Goal: Communication & Community: Share content

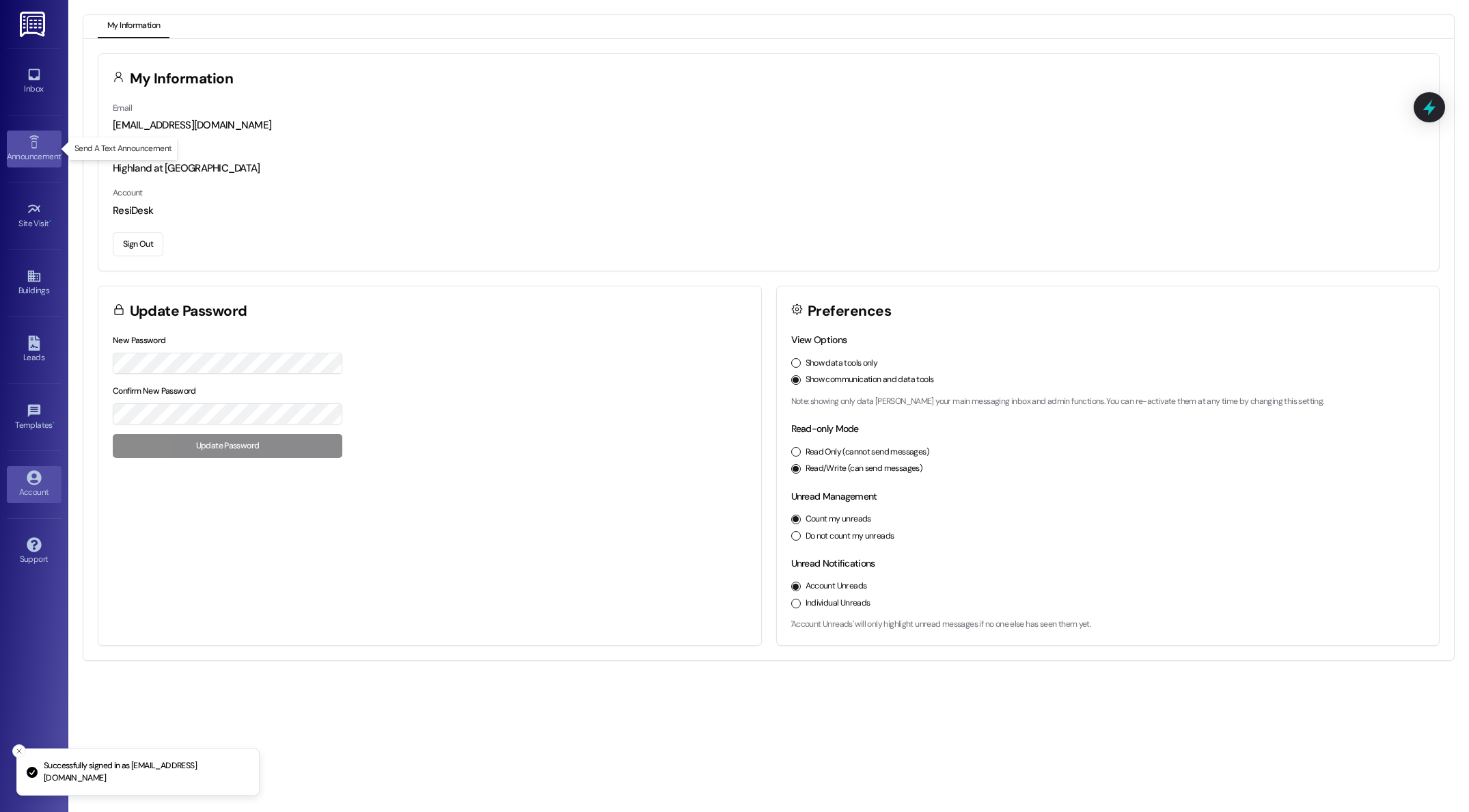
click at [39, 149] on icon at bounding box center [34, 142] width 15 height 15
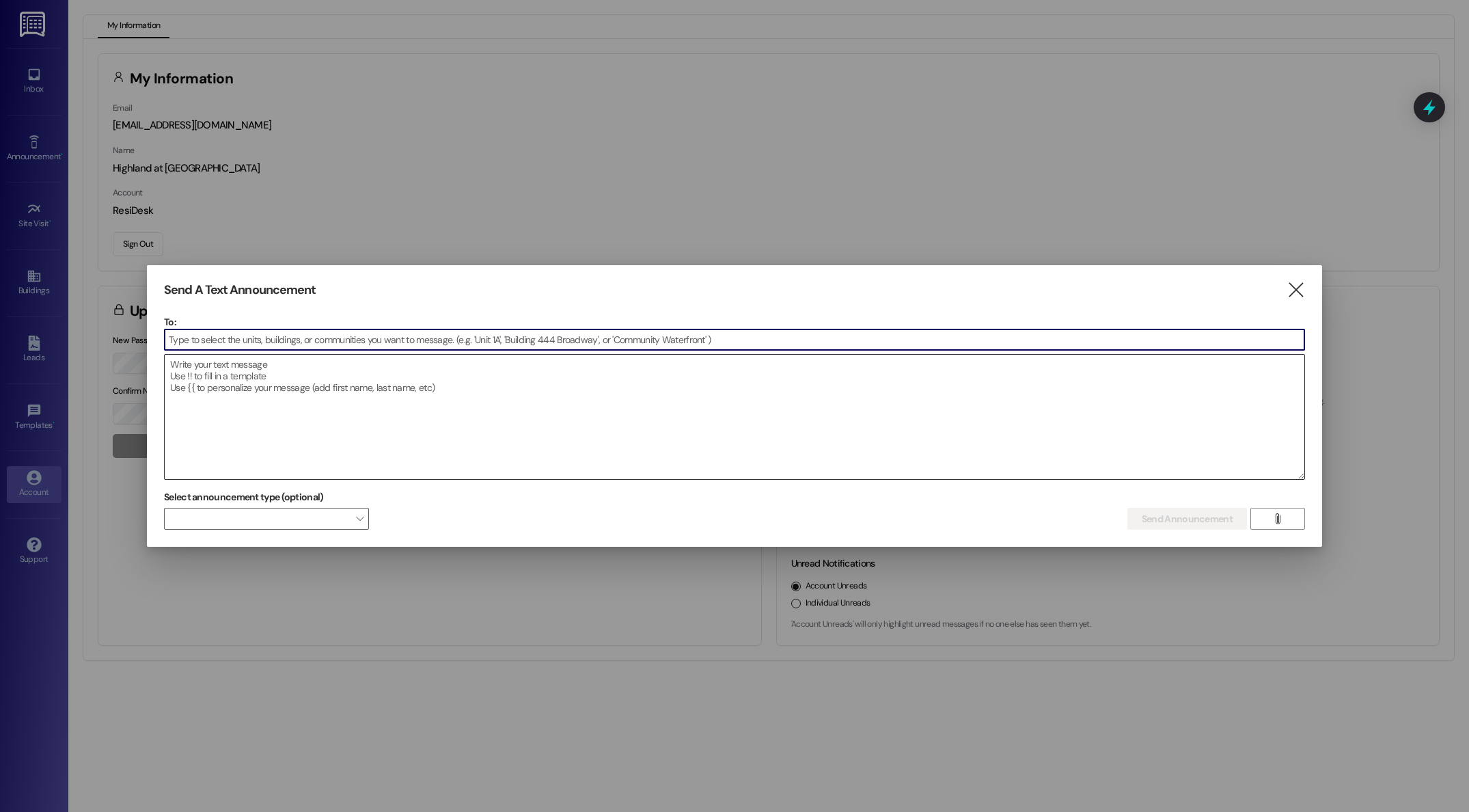
click at [280, 365] on textarea at bounding box center [734, 417] width 1139 height 124
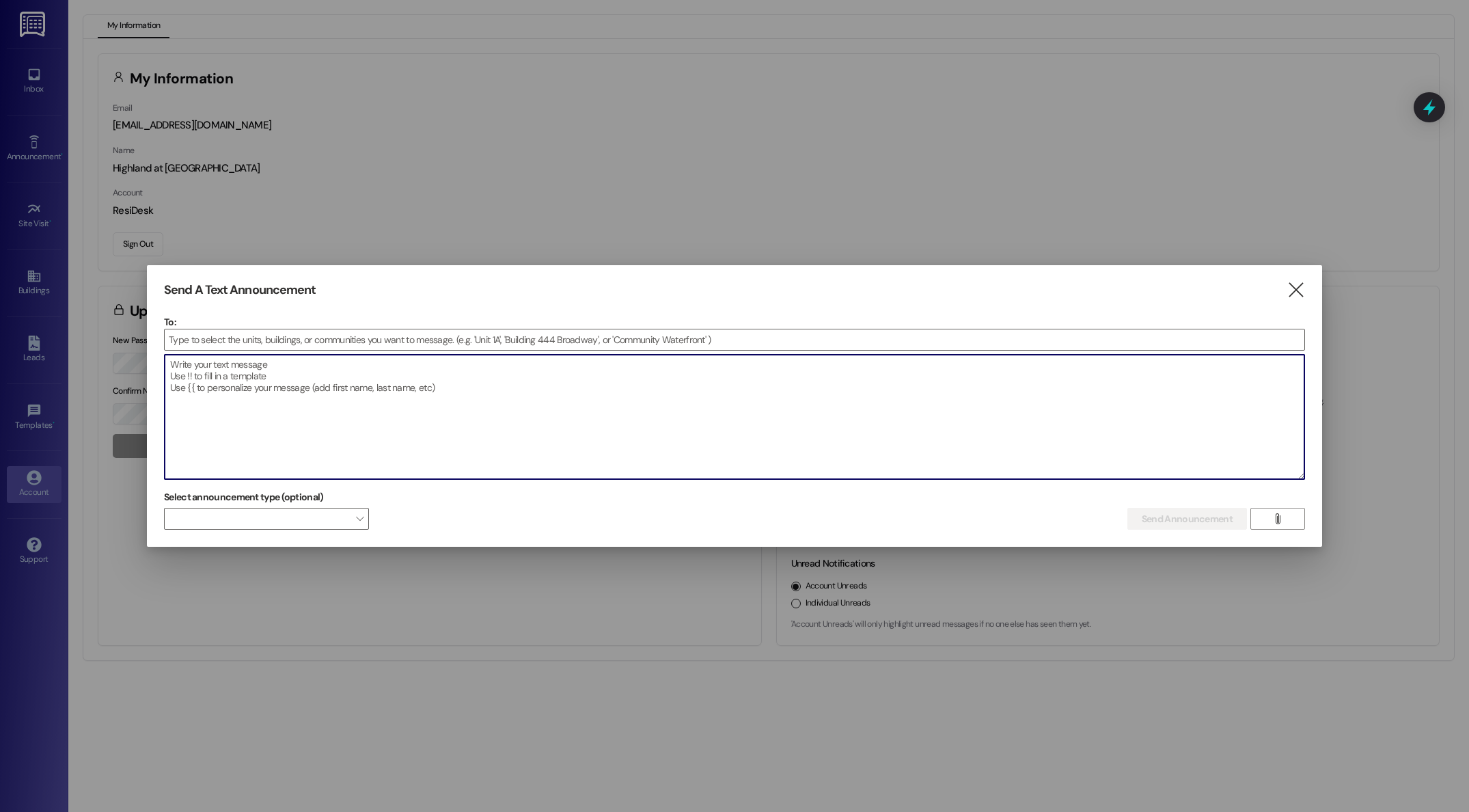
type textarea "t"
type textarea "SURPRISE we have Frios by the pool today from 3:15 PM - 5 PM. Today is Resident…"
click at [231, 338] on input at bounding box center [734, 340] width 1139 height 20
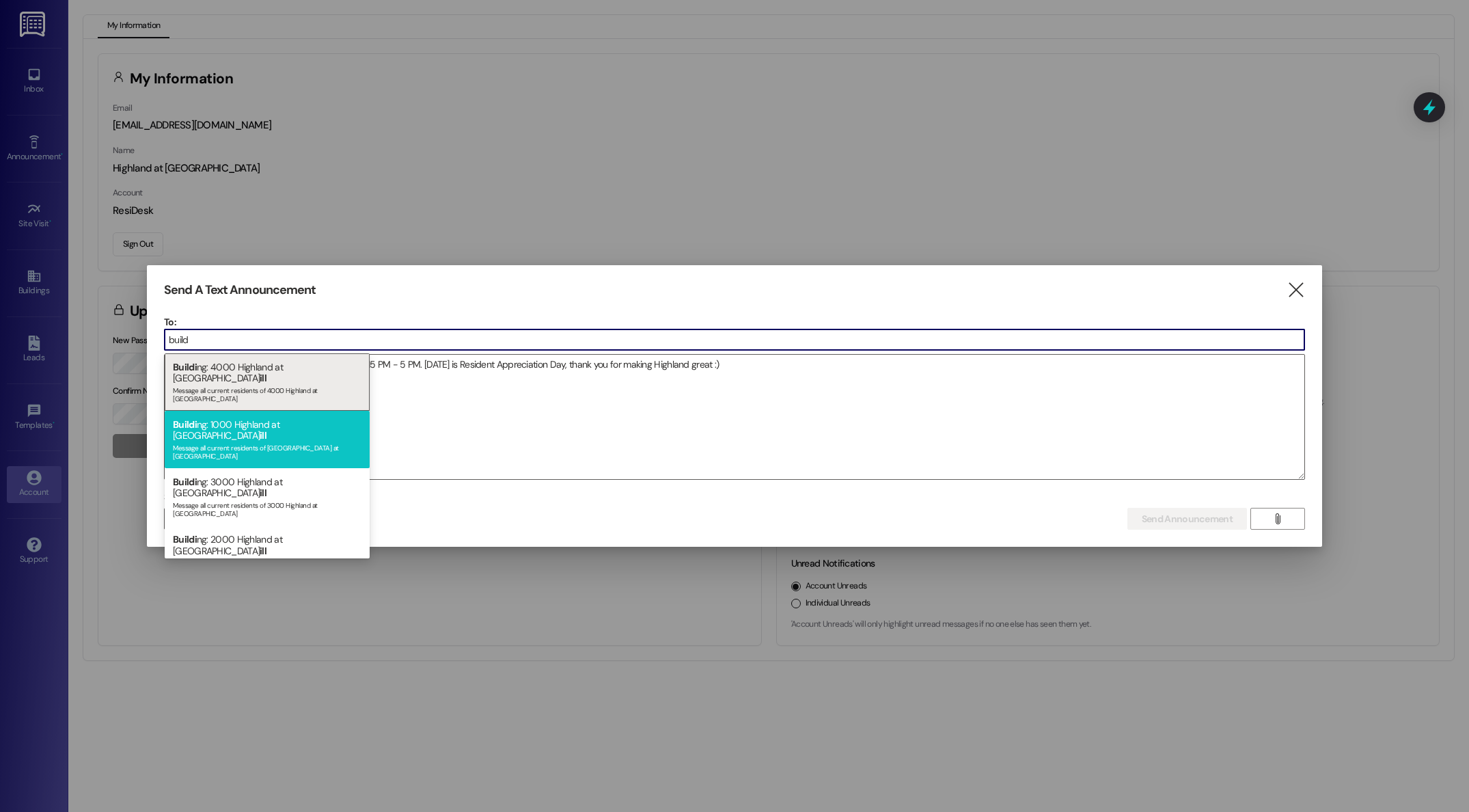
type input "build"
click at [267, 441] on div "Message all current residents of 1000 Highland at Spring Hill" at bounding box center [268, 450] width 189 height 19
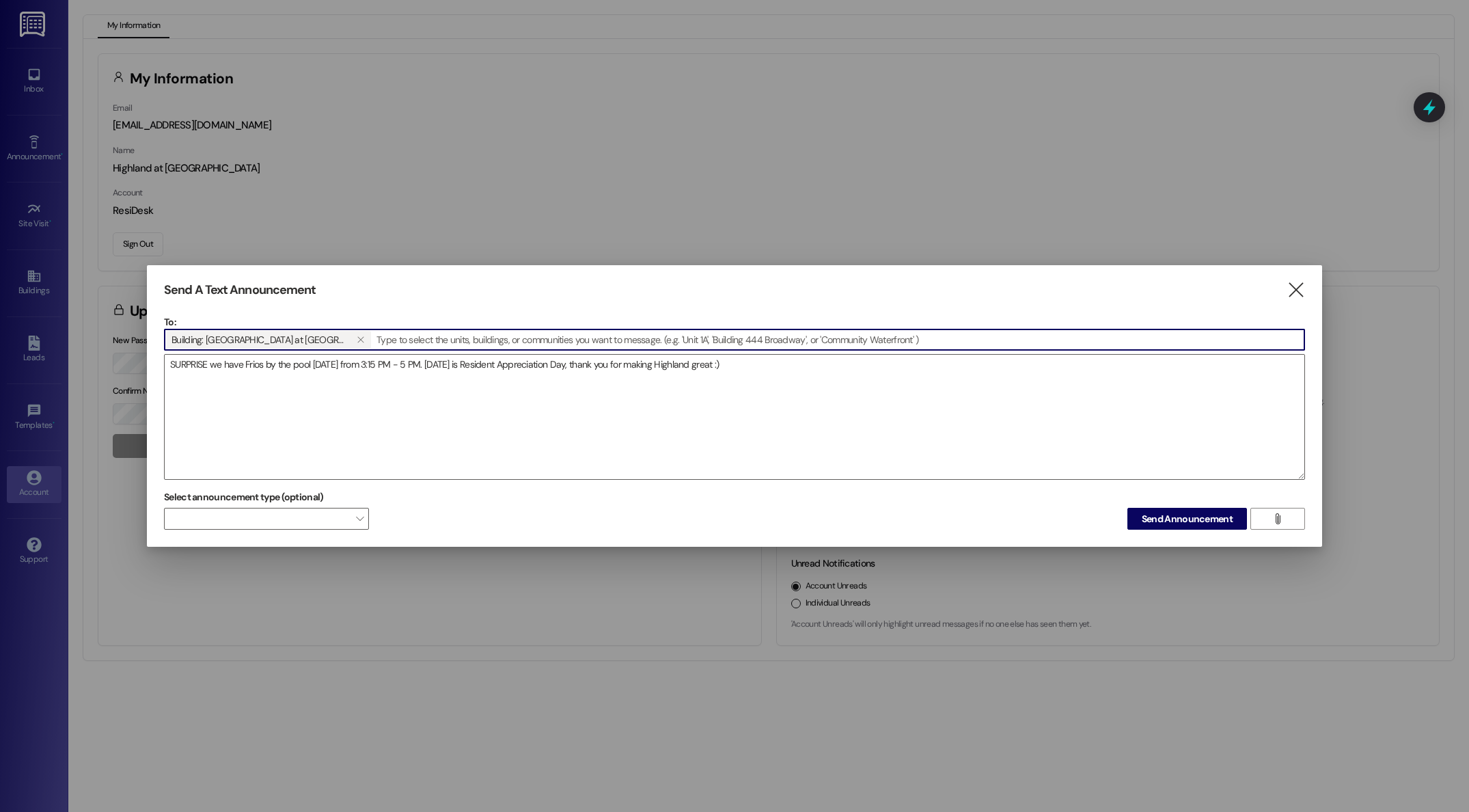
click at [412, 341] on input at bounding box center [838, 340] width 932 height 20
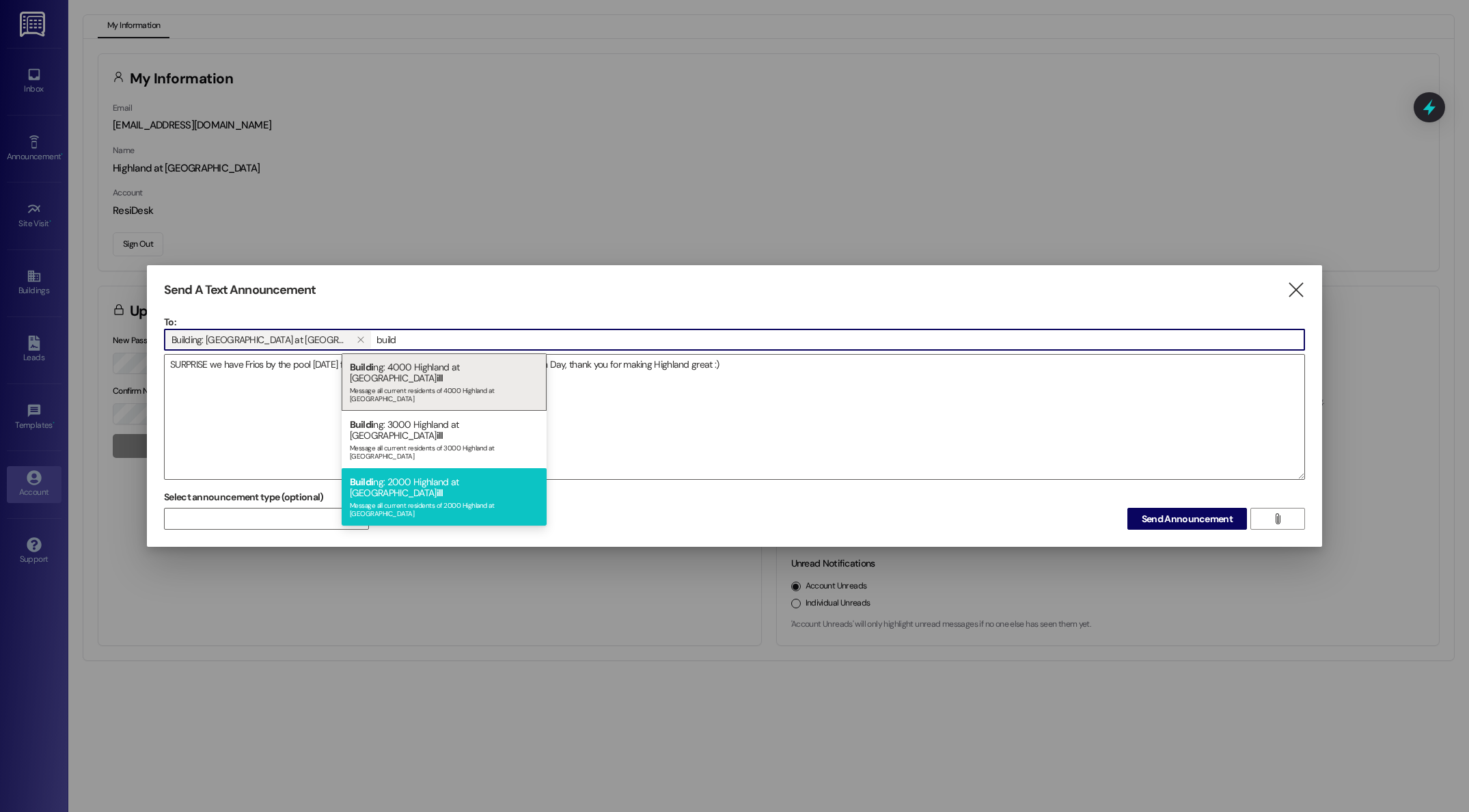
type input "build"
drag, startPoint x: 398, startPoint y: 454, endPoint x: 426, endPoint y: 378, distance: 81.0
click at [398, 498] on div "Message all current residents of 2000 Highland at Spring Hill" at bounding box center [445, 507] width 189 height 19
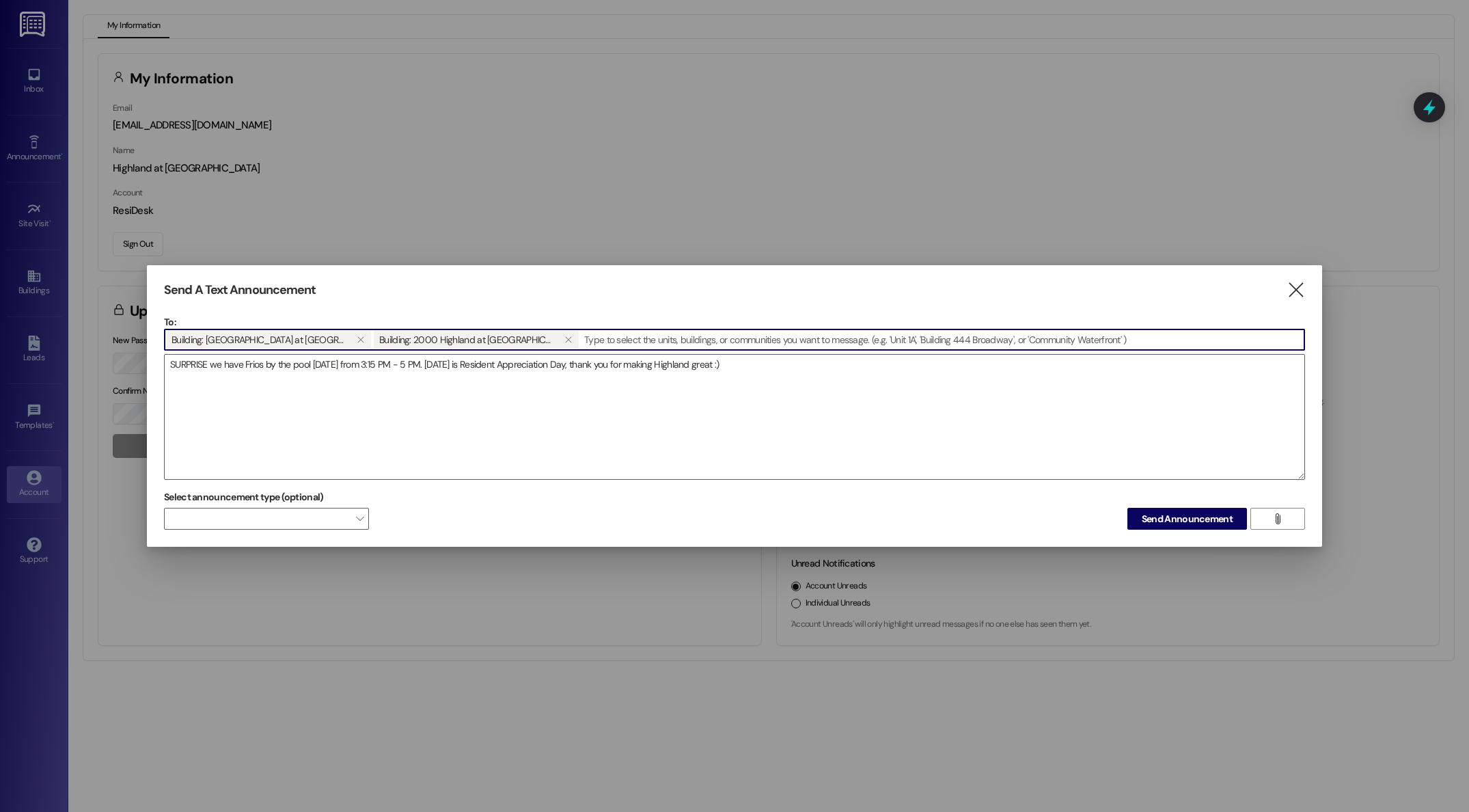
click at [611, 341] on input at bounding box center [942, 340] width 724 height 20
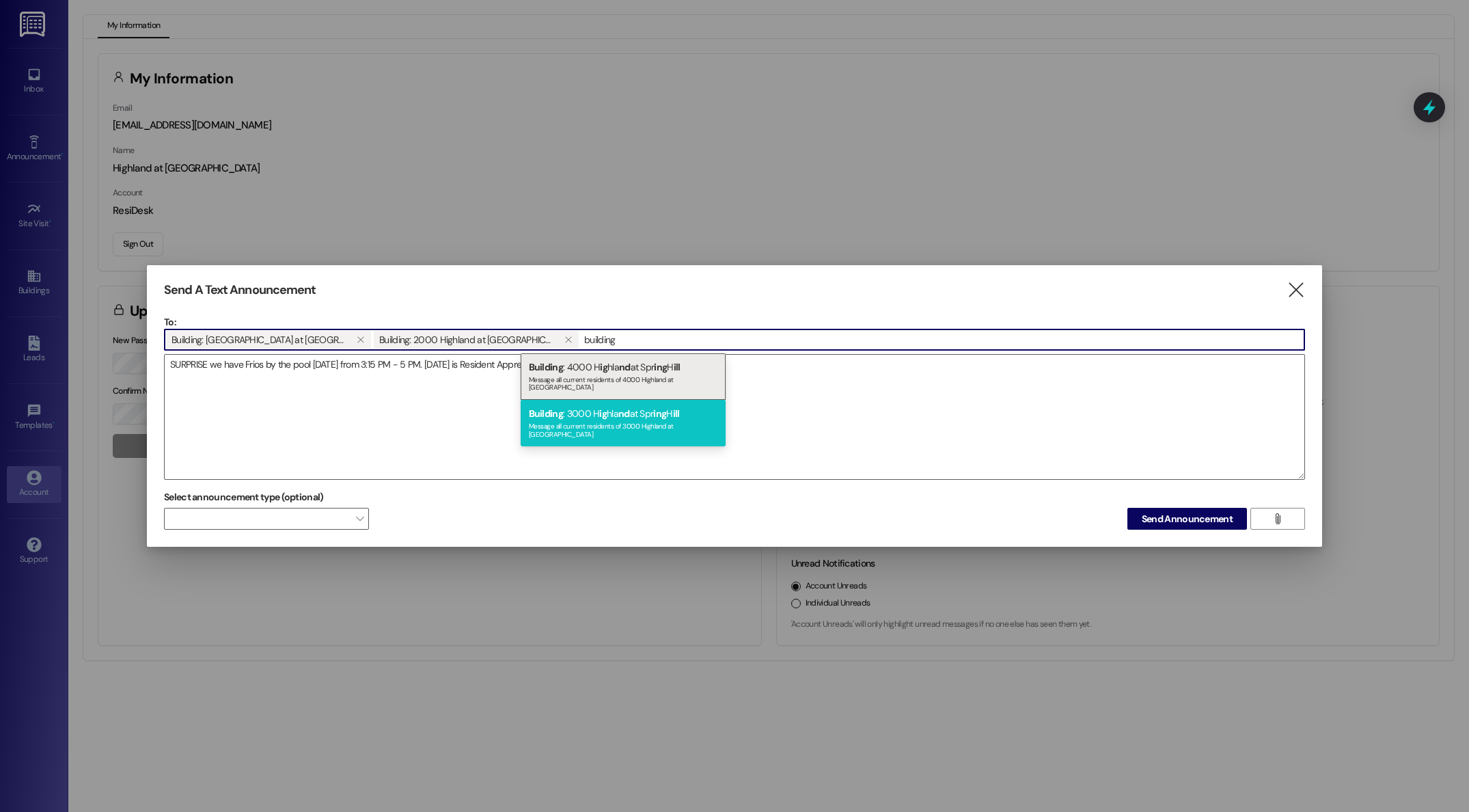
type input "building"
click at [606, 419] on div "Message all current residents of 3000 Highland at Spring Hill" at bounding box center [623, 428] width 189 height 19
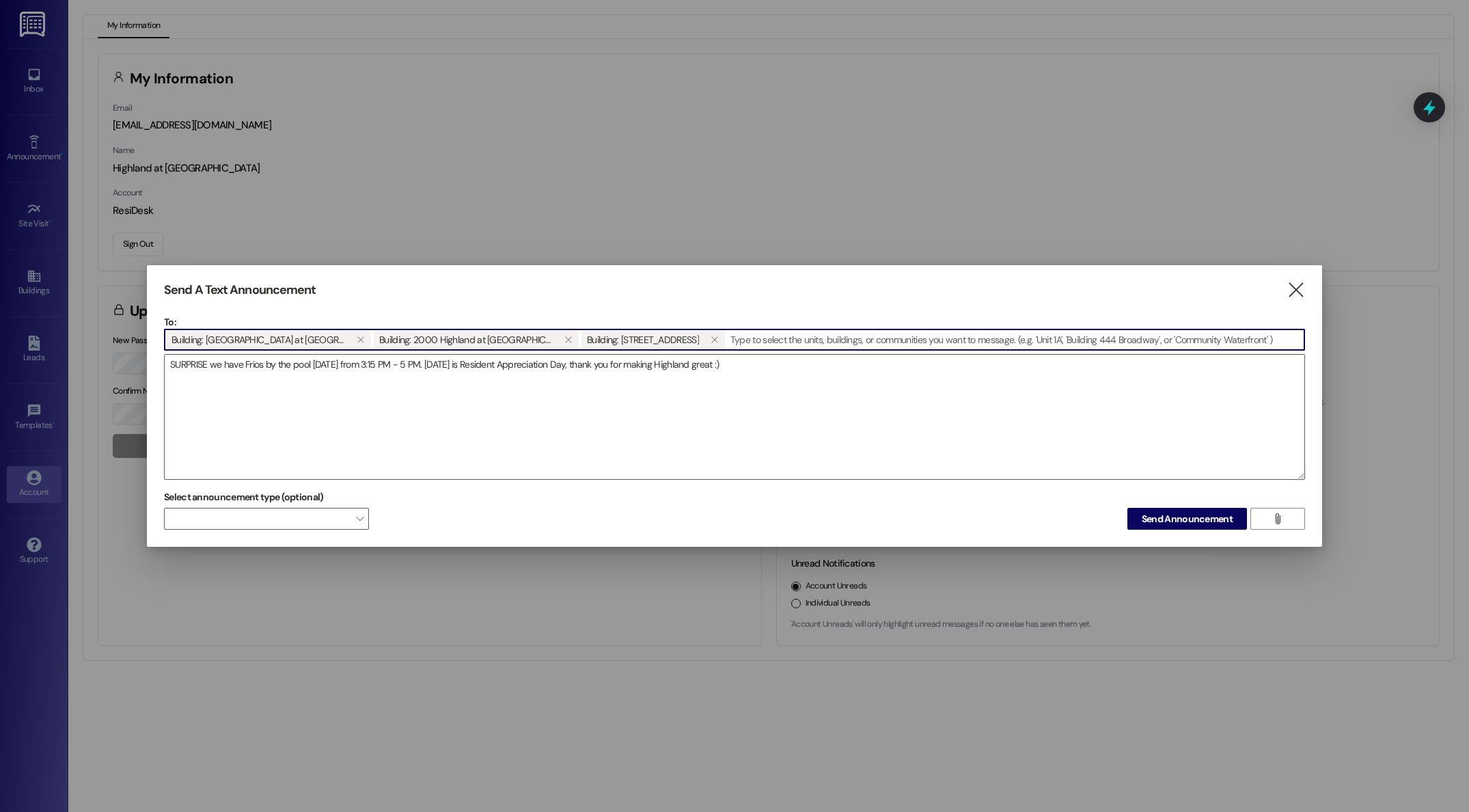
type input "B"
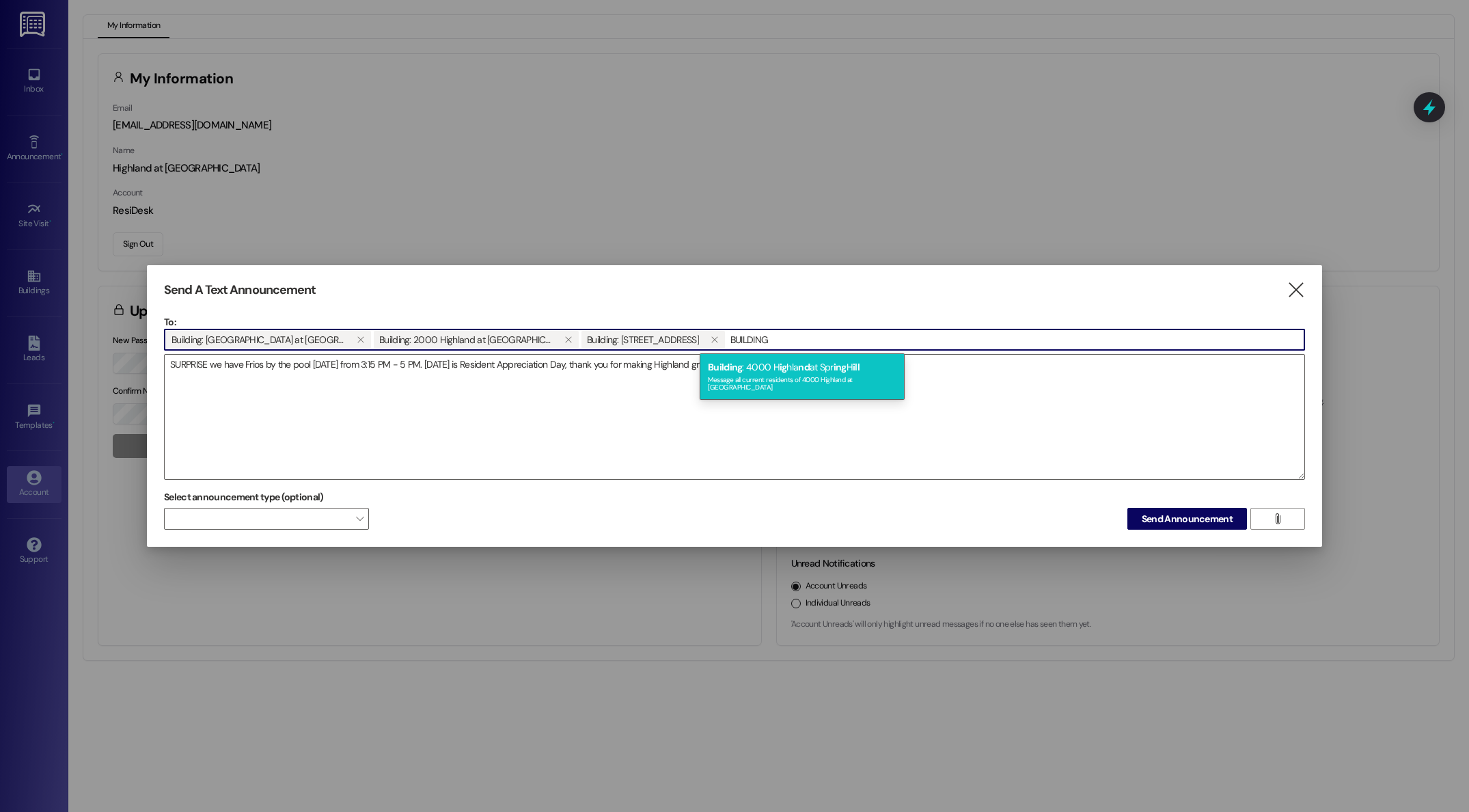
type input "BUILDING"
drag, startPoint x: 765, startPoint y: 383, endPoint x: 419, endPoint y: 335, distance: 349.3
click at [762, 382] on div "Building : 4000 H ig hla nd at Spr ing H ill Message all current residents of 4…" at bounding box center [802, 376] width 205 height 46
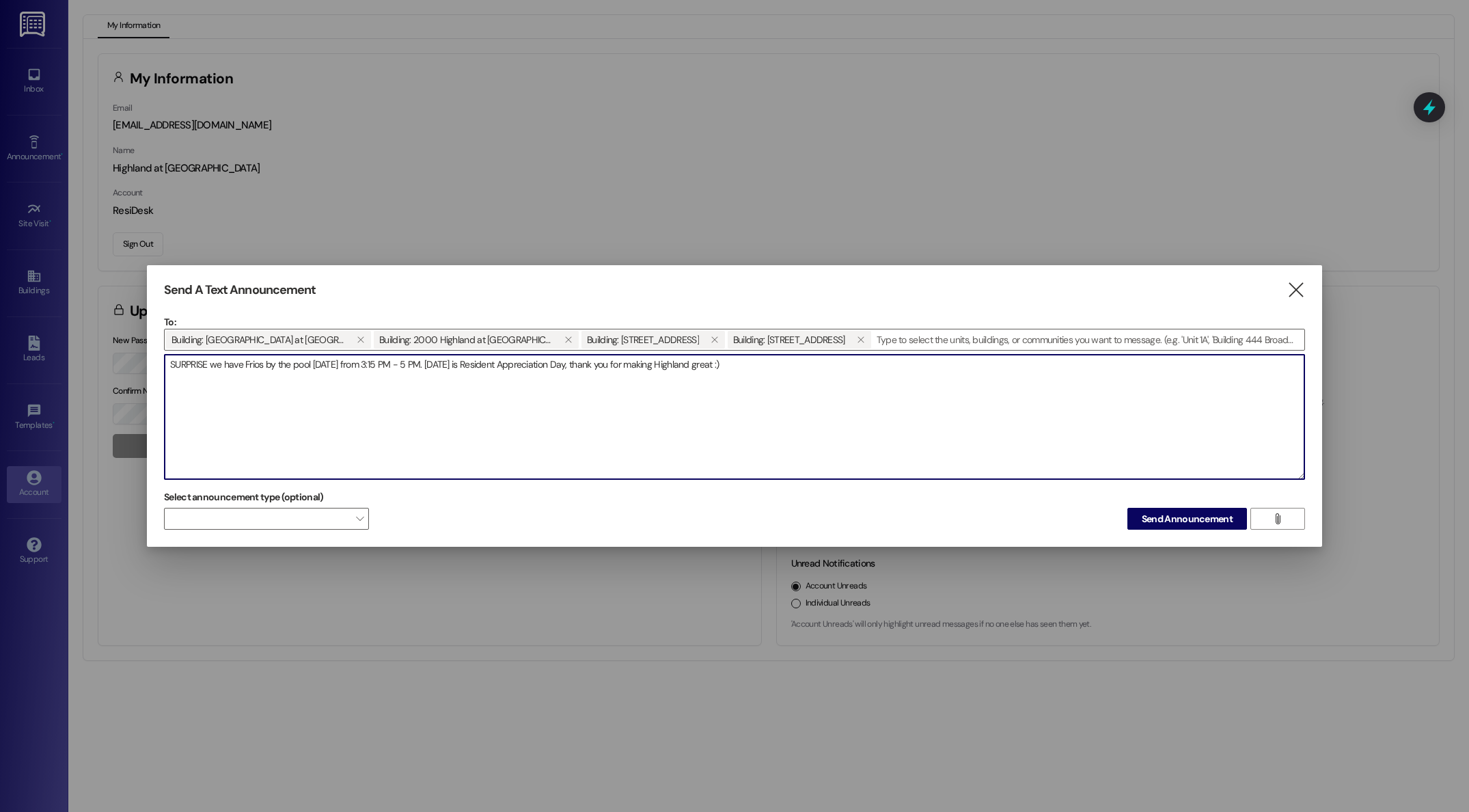
click at [209, 365] on textarea "SURPRISE we have Frios by the pool today from 3:15 PM - 5 PM. Today is Resident…" at bounding box center [734, 417] width 1139 height 124
type textarea "SURPRISE! We have Frios by the pool [DATE] from 3:15 PM - 5 PM. [DATE] is Resid…"
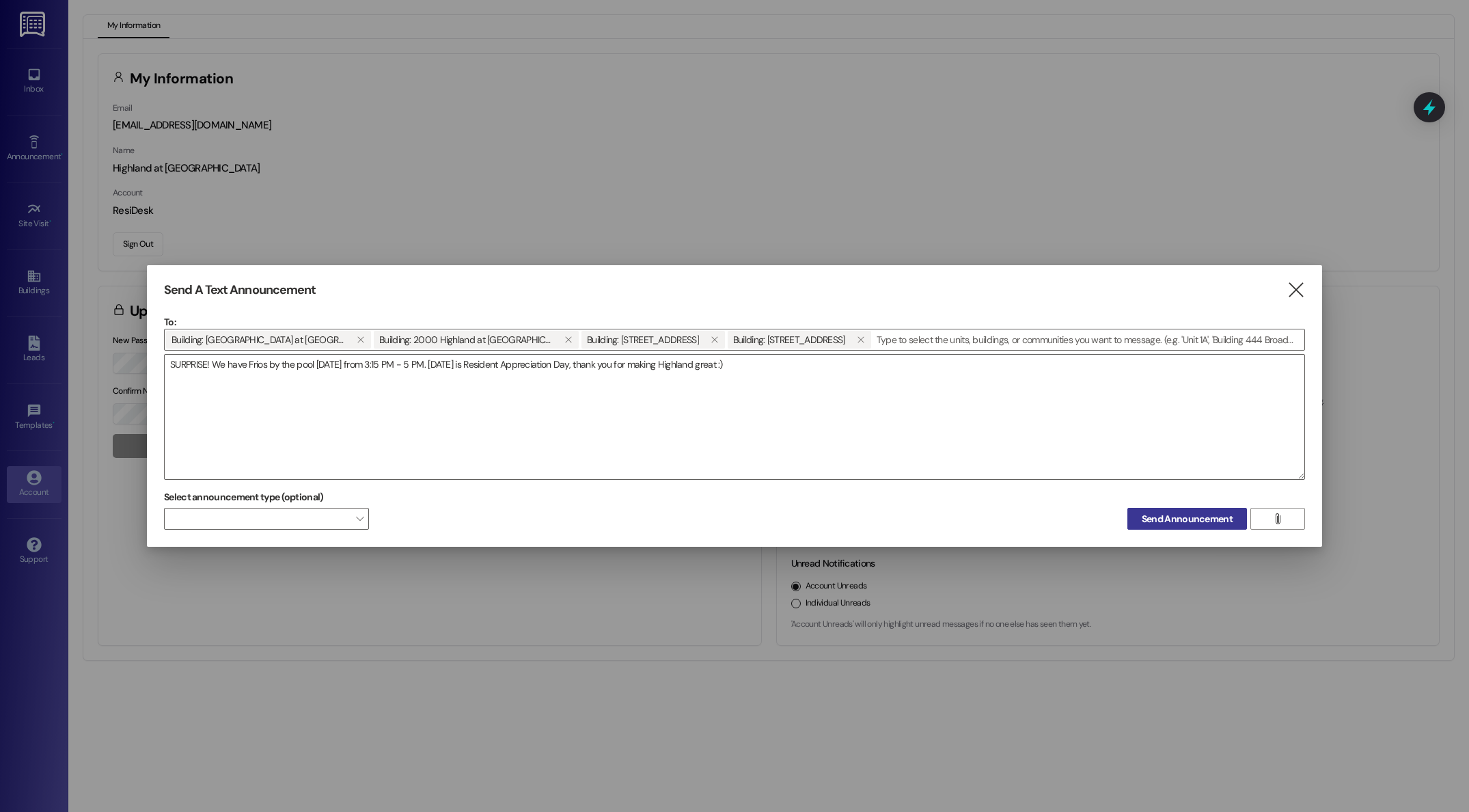
click at [1170, 520] on span "Send Announcement" at bounding box center [1187, 519] width 90 height 14
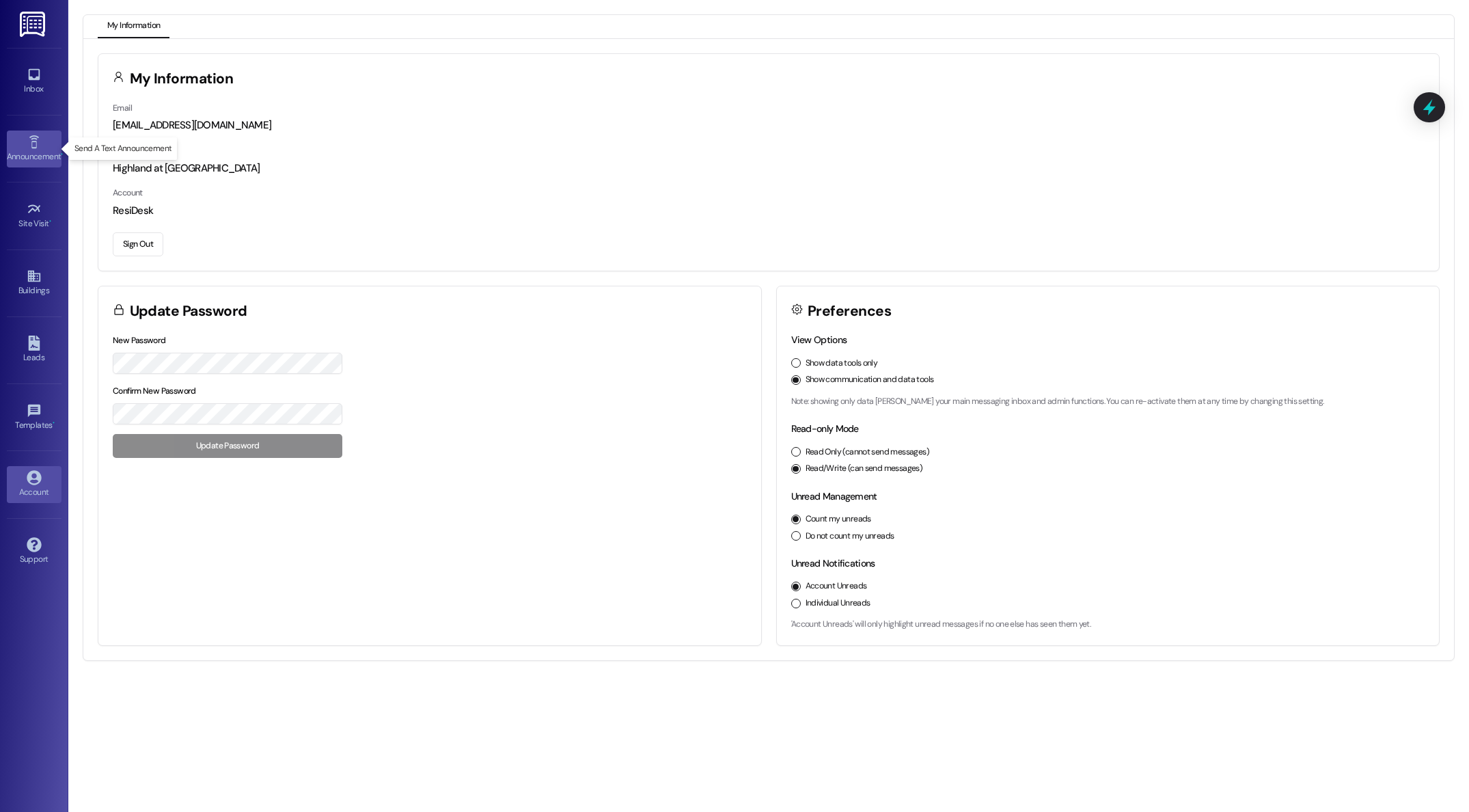
click at [34, 156] on div "Announcement •" at bounding box center [34, 156] width 68 height 13
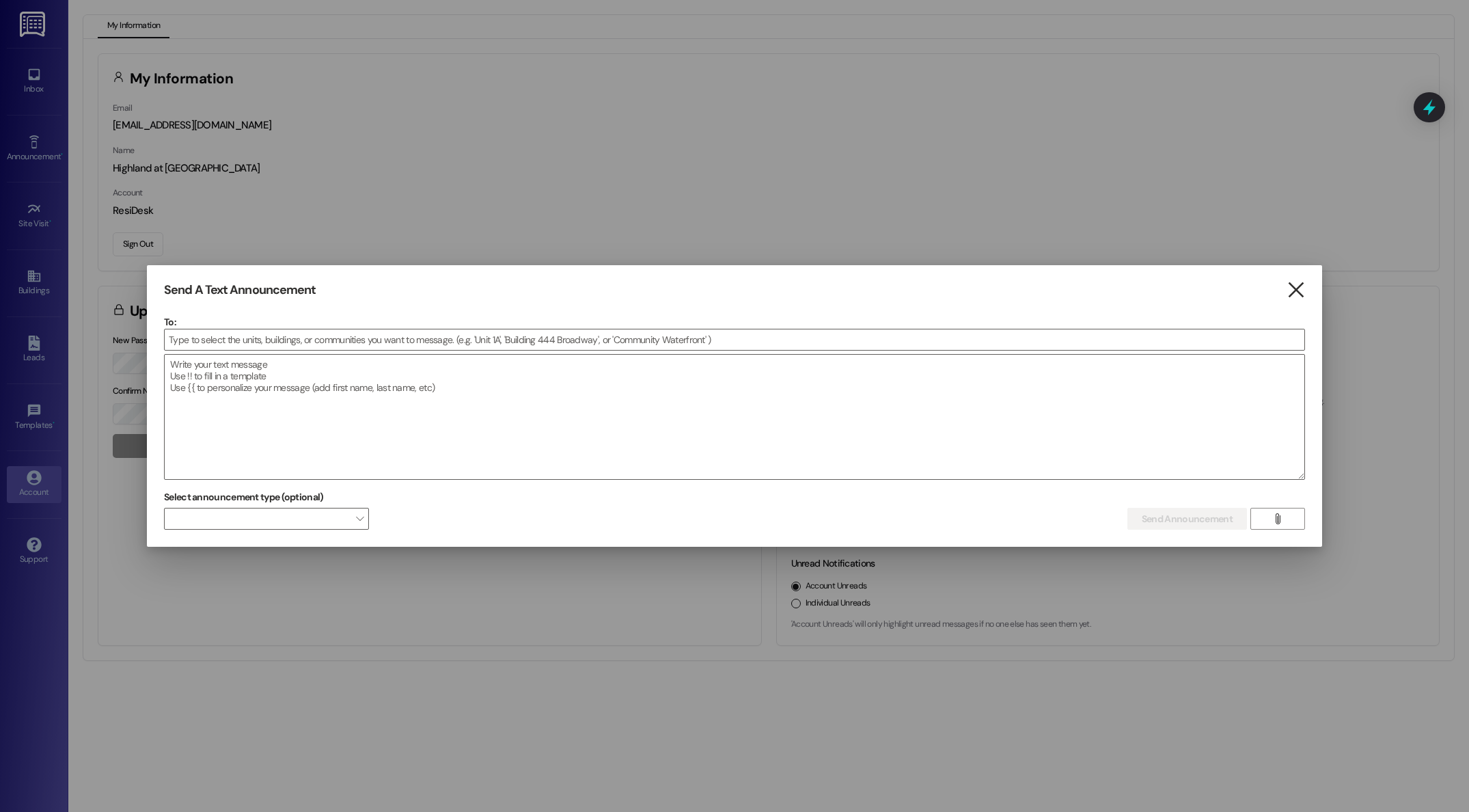
click at [1294, 288] on icon "" at bounding box center [1295, 290] width 18 height 14
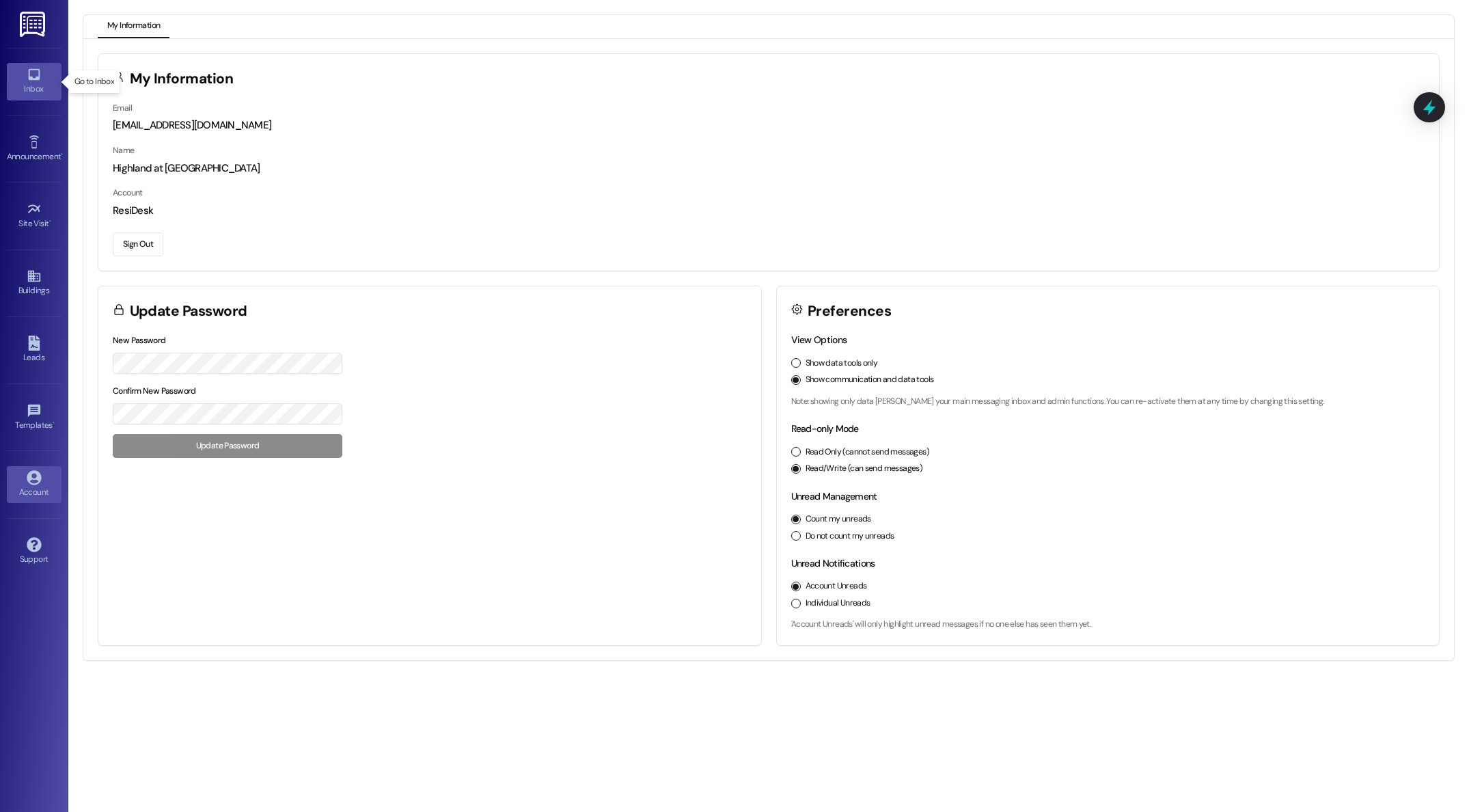
click at [29, 83] on div "Inbox" at bounding box center [34, 88] width 68 height 13
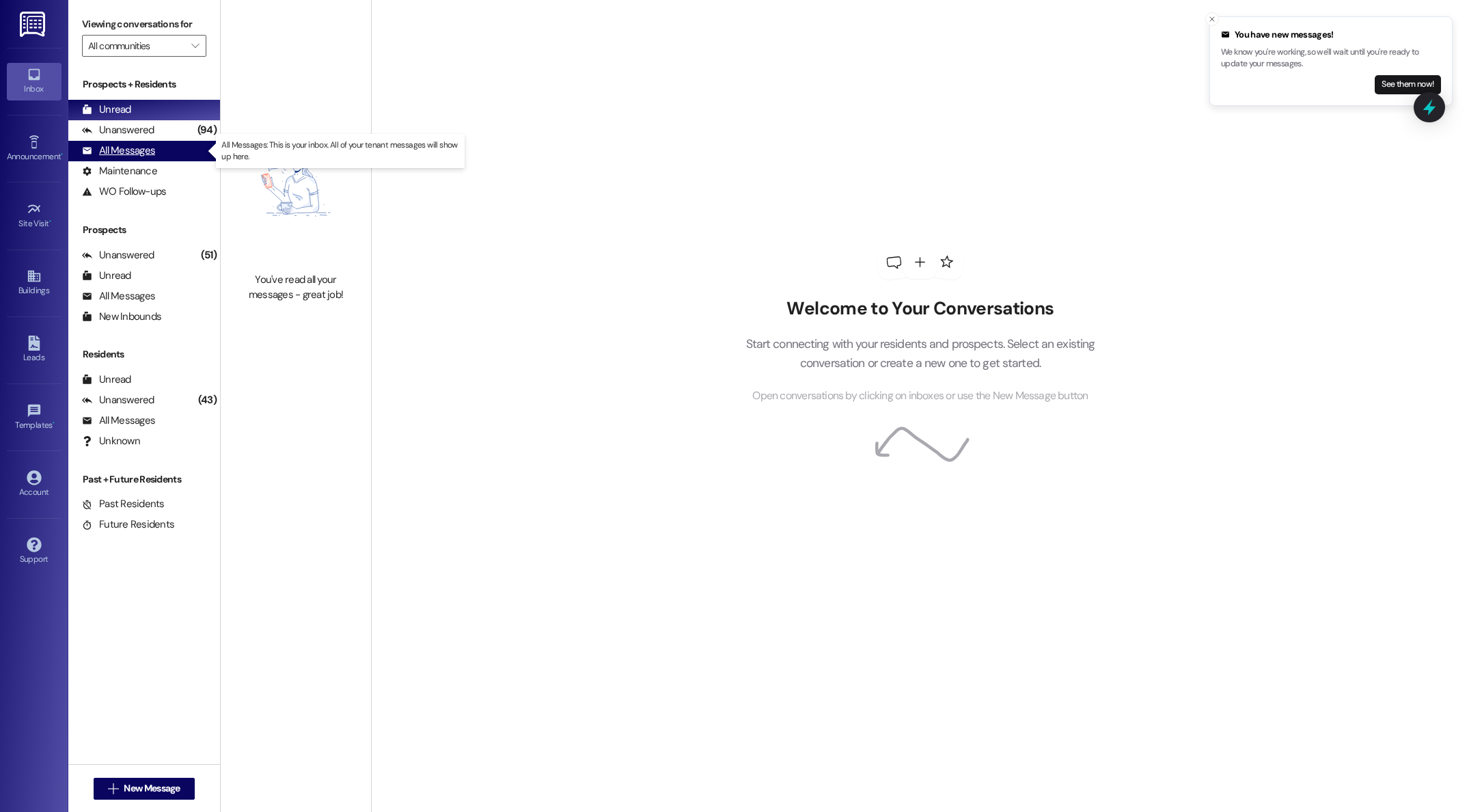
click at [150, 153] on div "All Messages" at bounding box center [118, 150] width 73 height 14
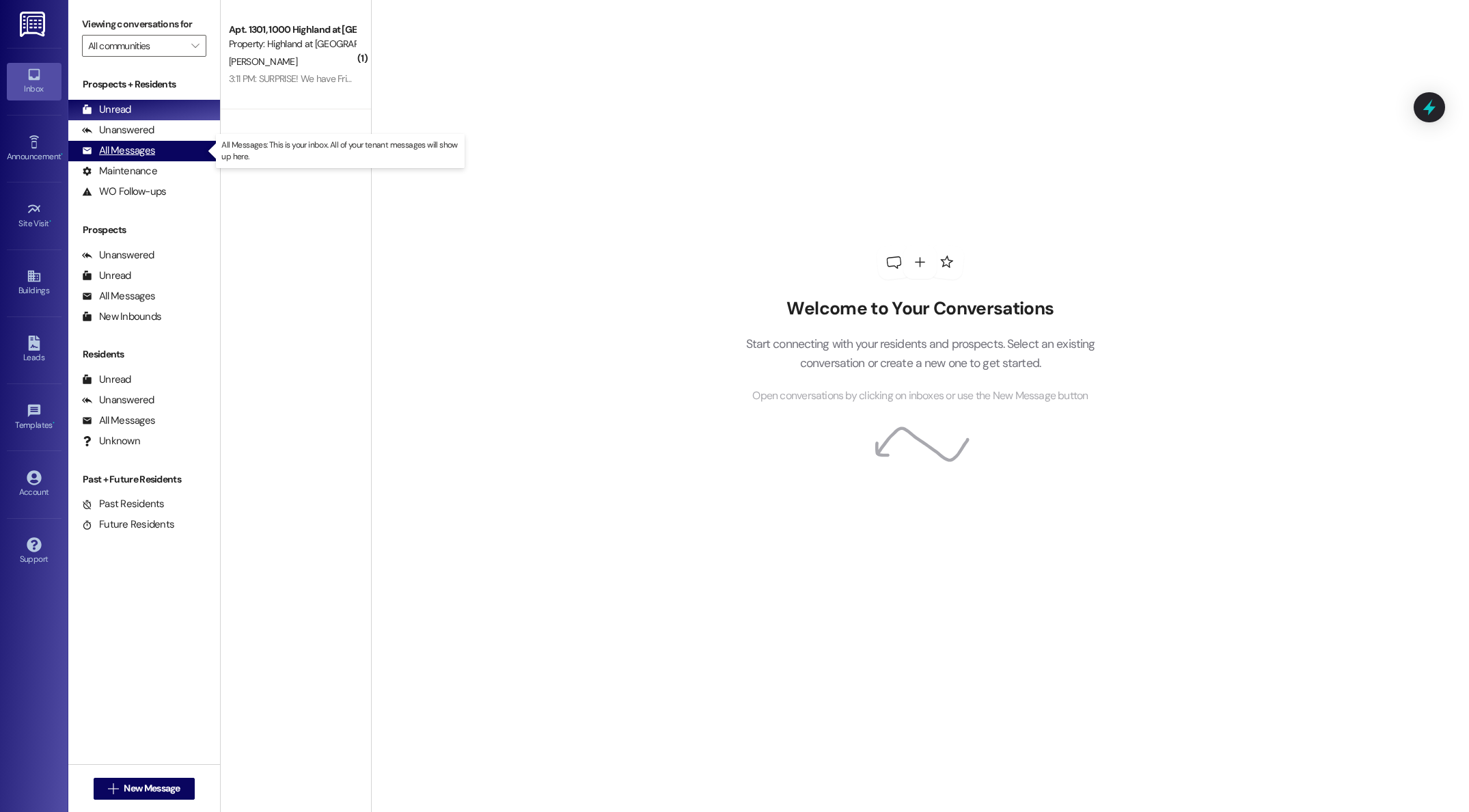
click at [123, 156] on div "All Messages" at bounding box center [118, 150] width 73 height 14
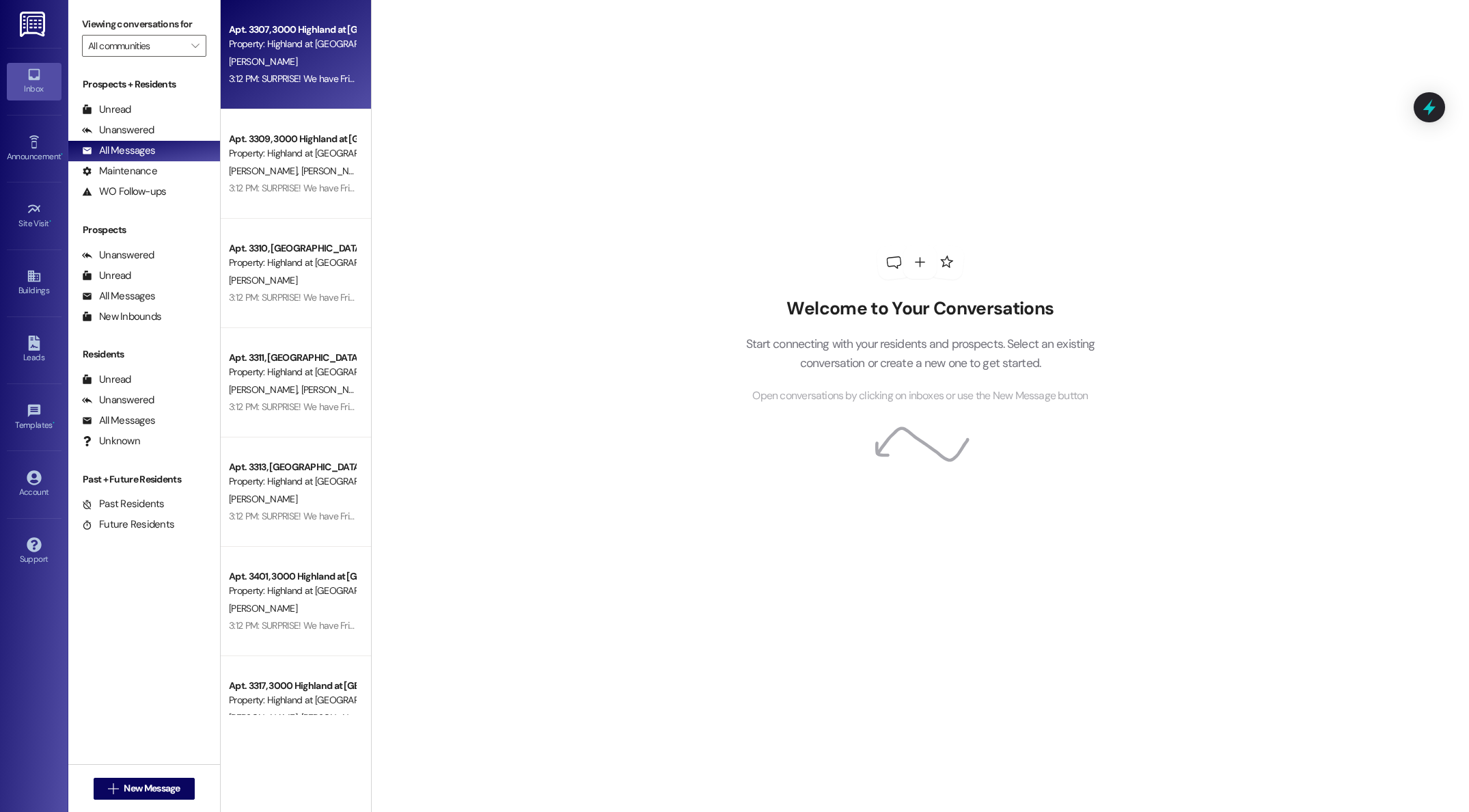
click at [298, 85] on div "3:12 PM: SURPRISE! We have Frios by the pool [DATE] from 3:15 PM - 5 PM. [DATE]…" at bounding box center [521, 79] width 585 height 13
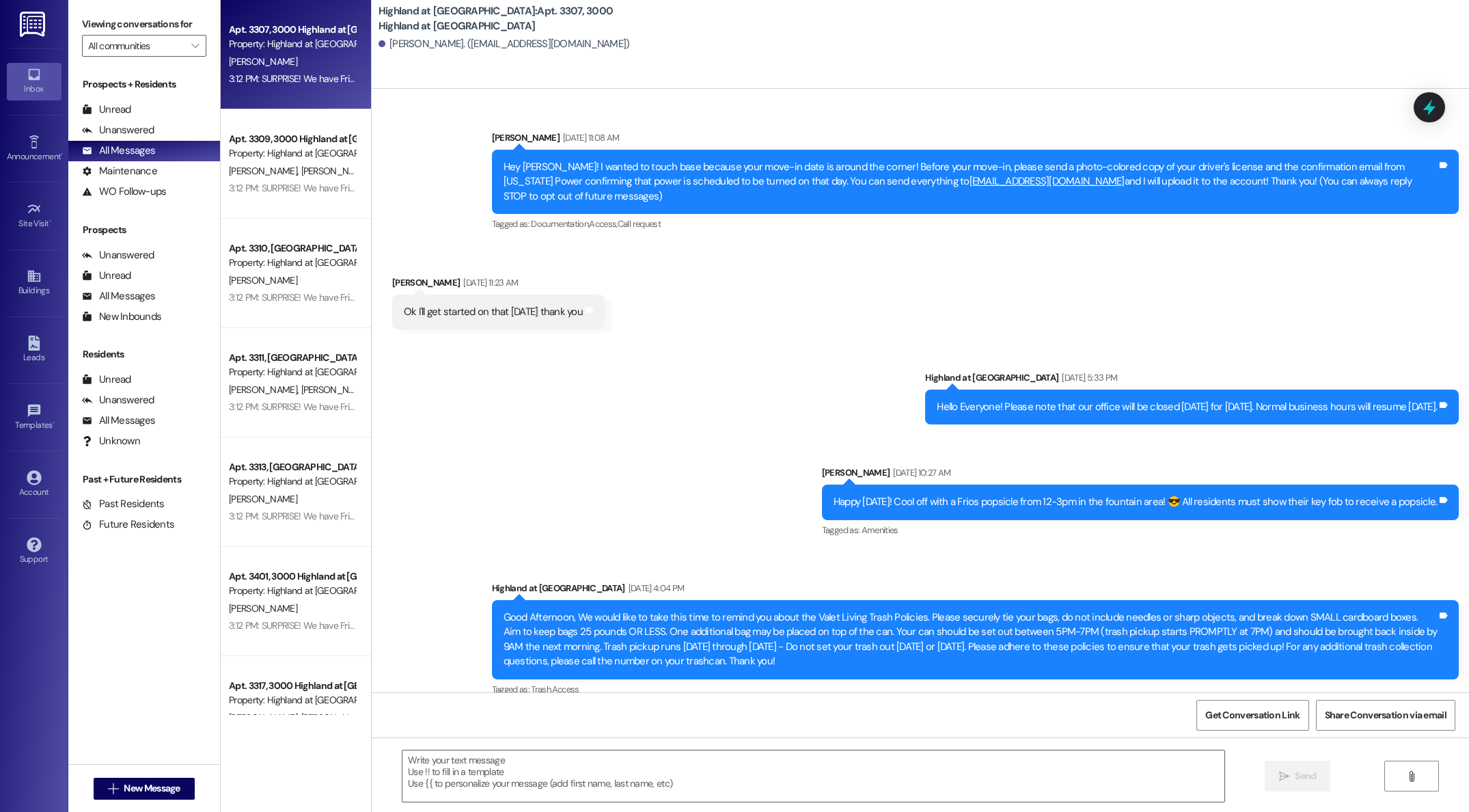
scroll to position [26151, 0]
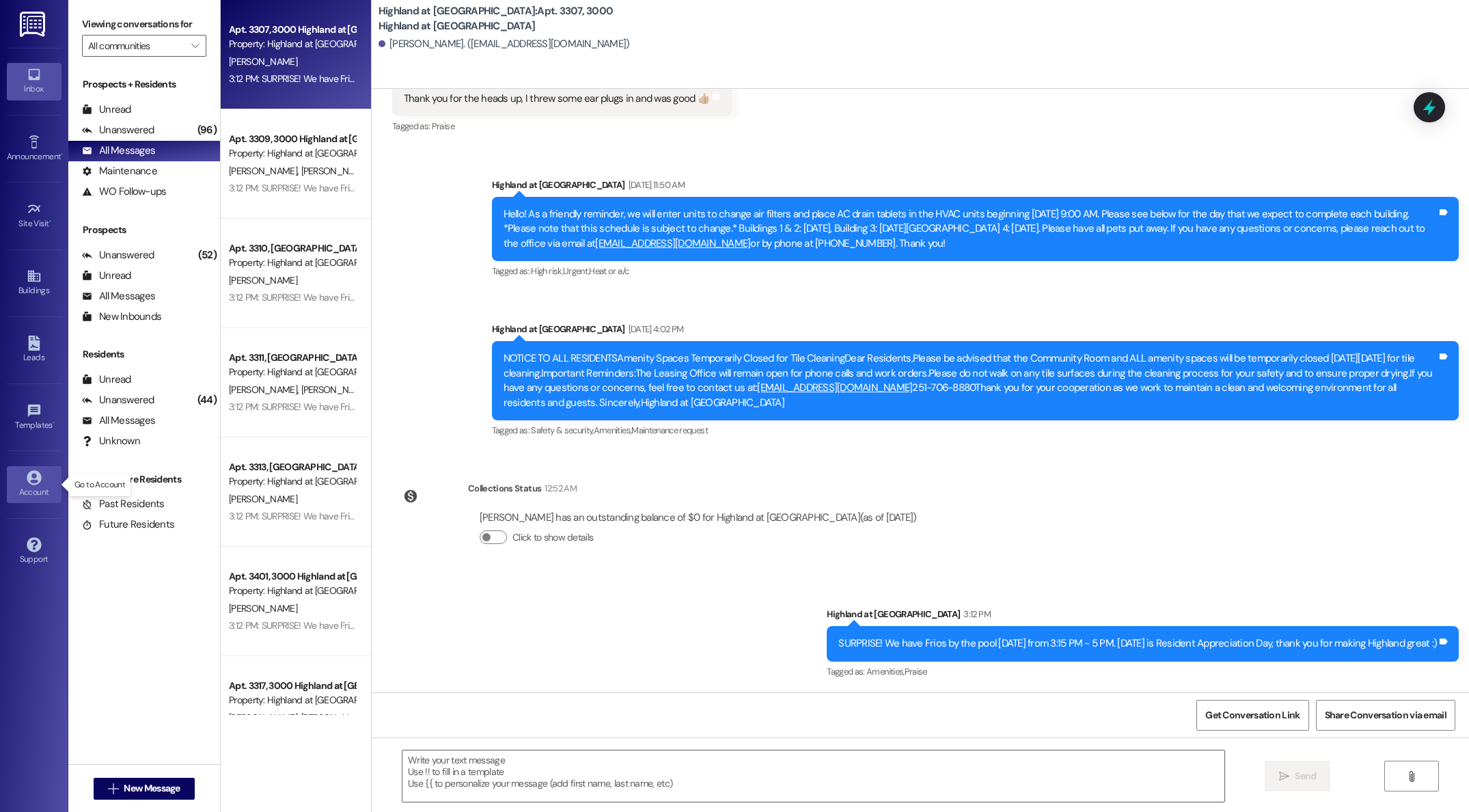
click at [35, 493] on div "Account" at bounding box center [34, 492] width 68 height 13
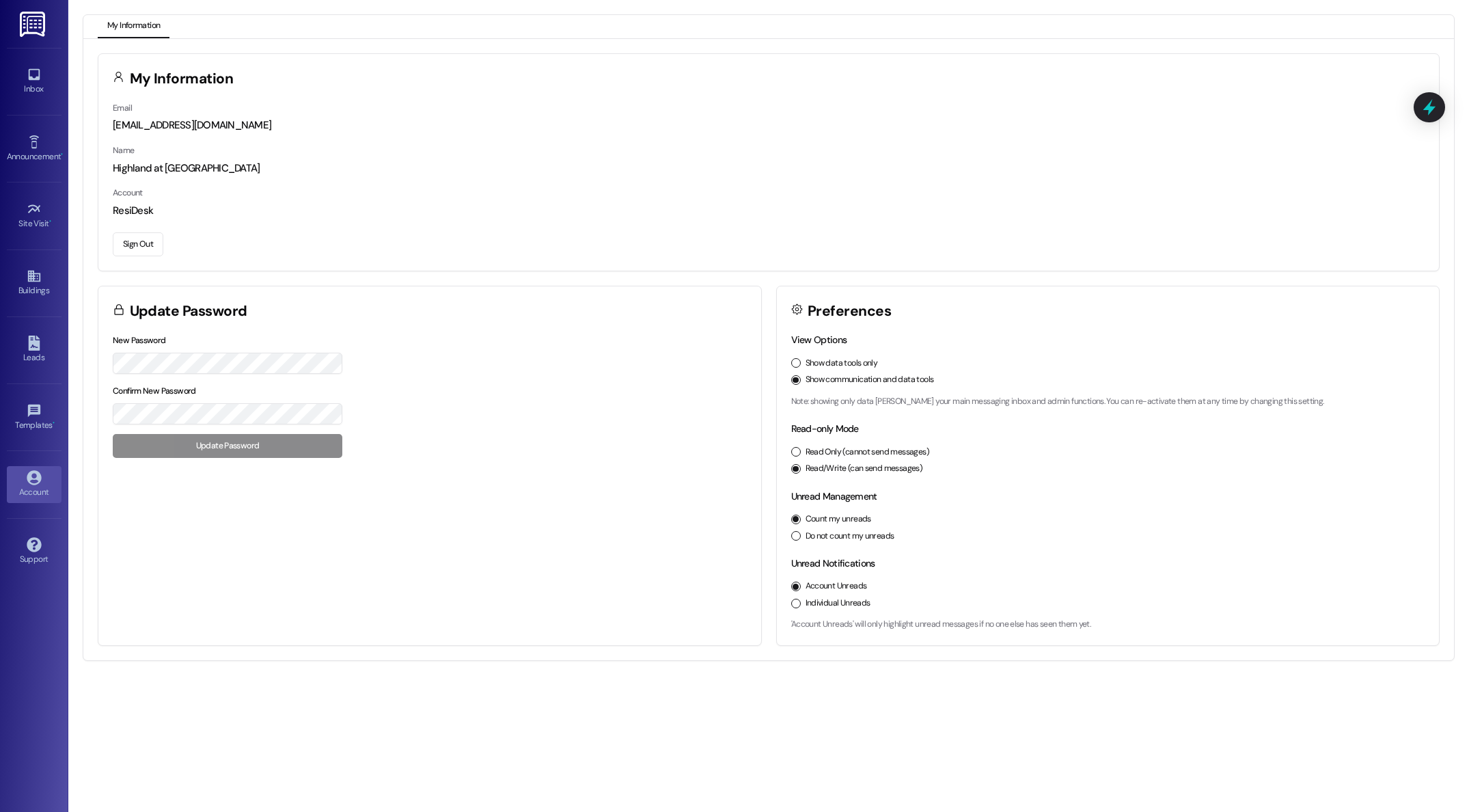
click at [138, 242] on button "Sign Out" at bounding box center [138, 244] width 50 height 24
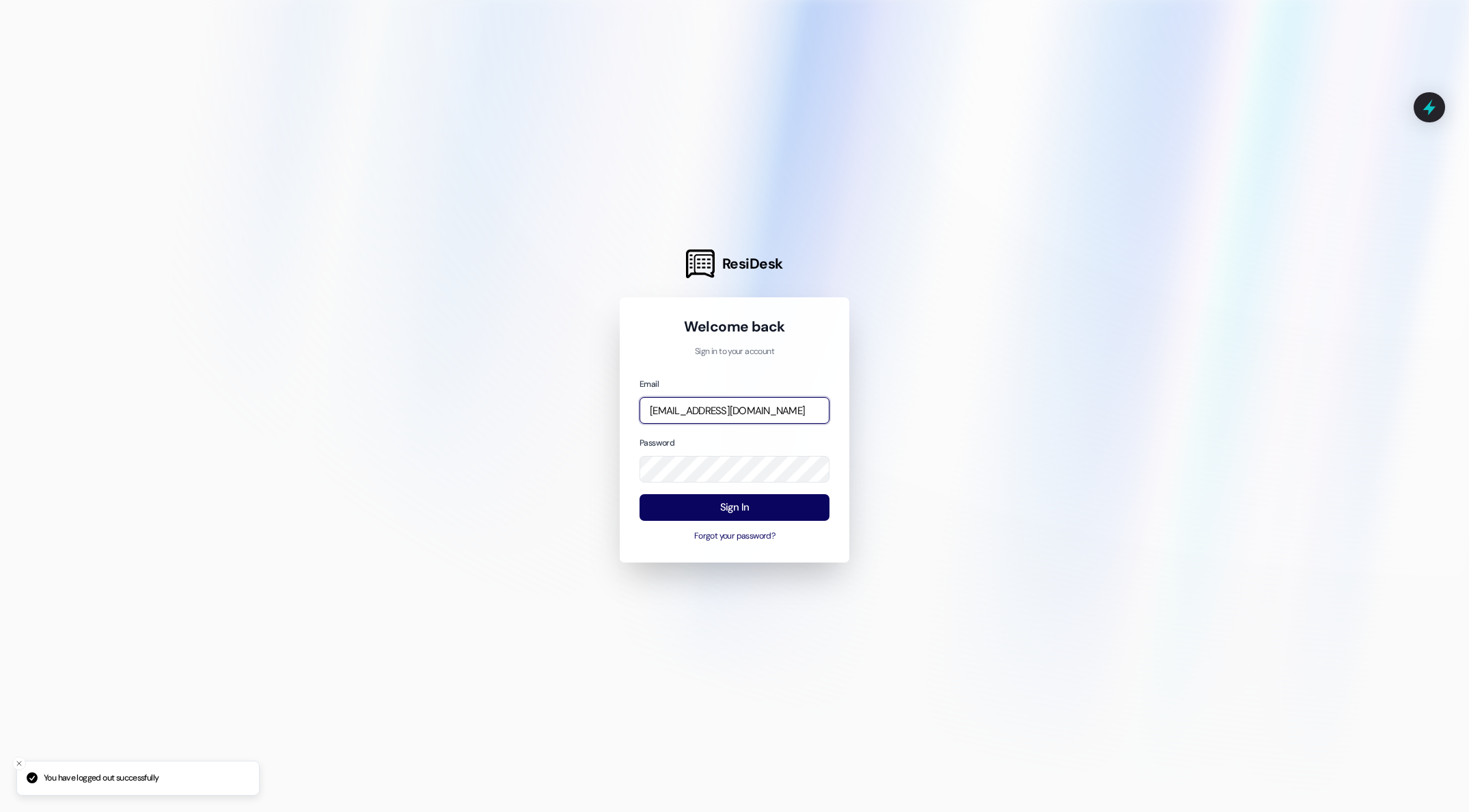
click at [784, 412] on input "[EMAIL_ADDRESS][DOMAIN_NAME]" at bounding box center [734, 411] width 190 height 27
type input "[PERSON_NAME][EMAIL_ADDRESS][PERSON_NAME][DOMAIN_NAME]"
click at [747, 504] on button "Sign In" at bounding box center [734, 507] width 190 height 27
